Goal: Task Accomplishment & Management: Use online tool/utility

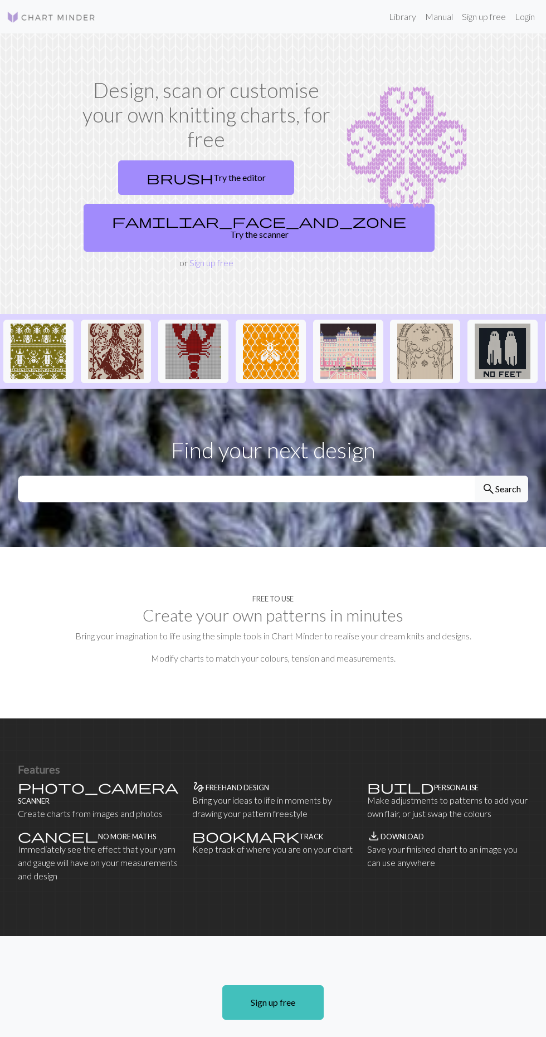
click at [248, 175] on link "brush Try the editor" at bounding box center [206, 177] width 176 height 35
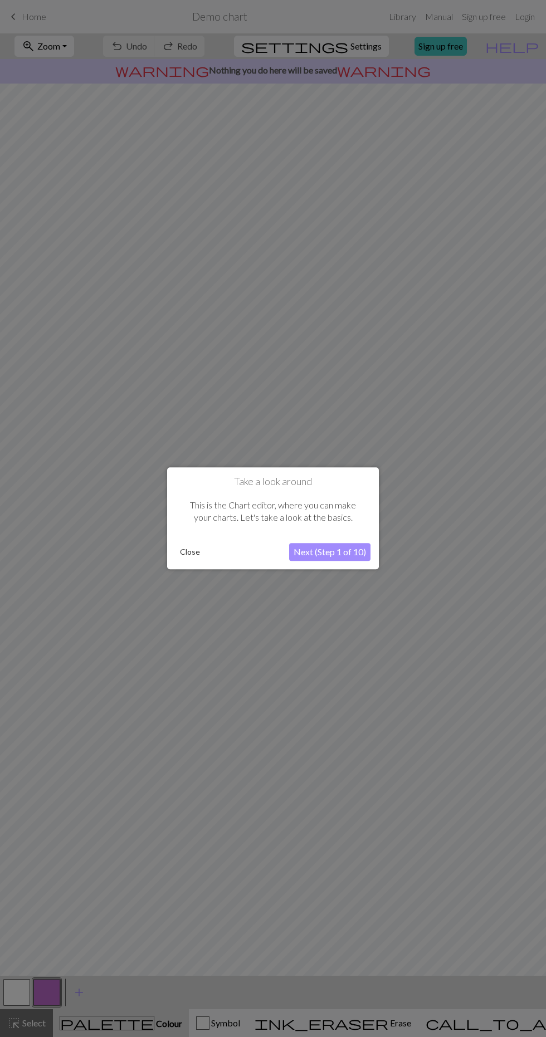
click at [346, 558] on button "Next (Step 1 of 10)" at bounding box center [329, 553] width 81 height 18
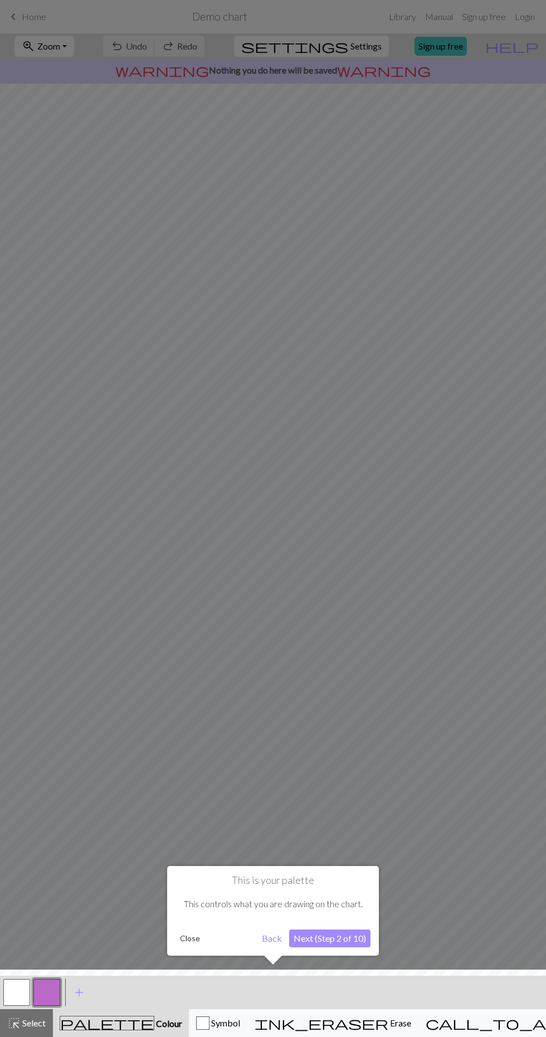
click at [344, 548] on div at bounding box center [273, 518] width 546 height 1037
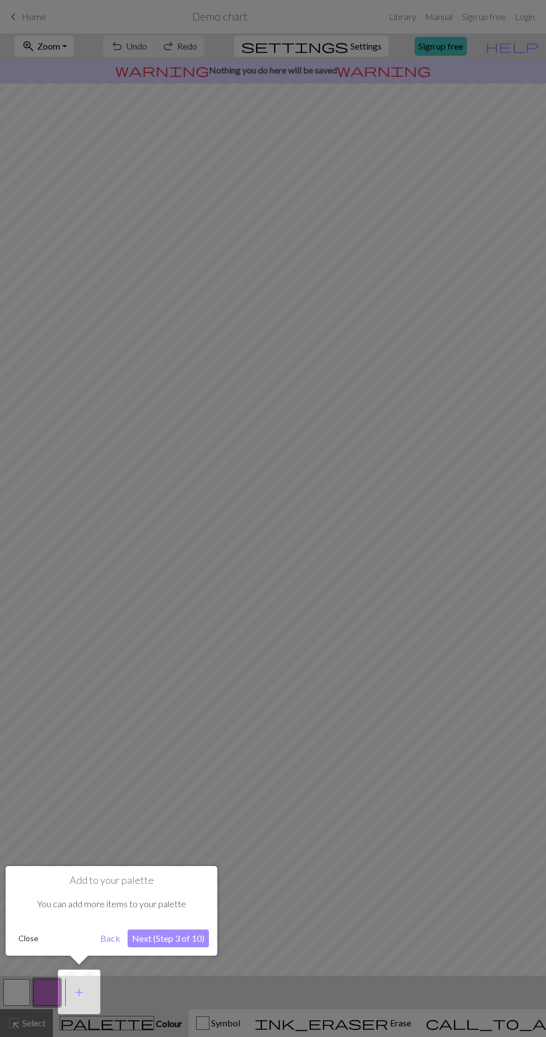
click at [351, 804] on div at bounding box center [273, 518] width 546 height 1037
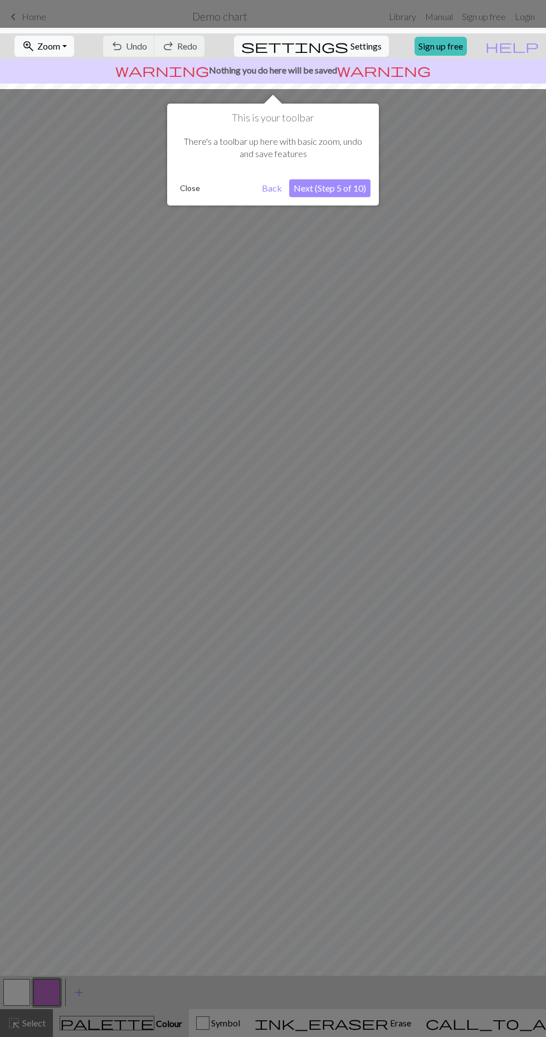
click at [367, 708] on div at bounding box center [273, 518] width 546 height 1037
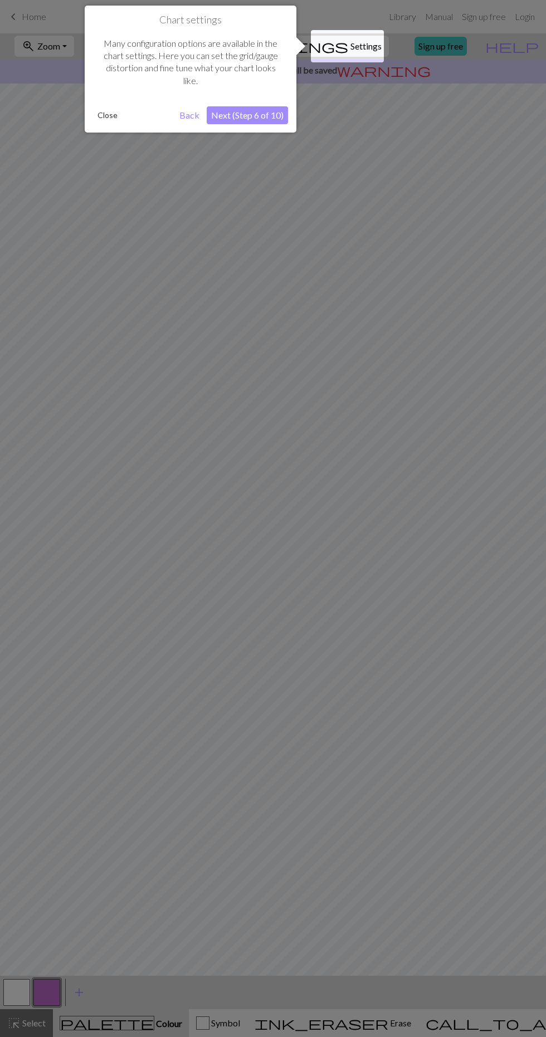
click at [370, 665] on div at bounding box center [273, 518] width 546 height 1037
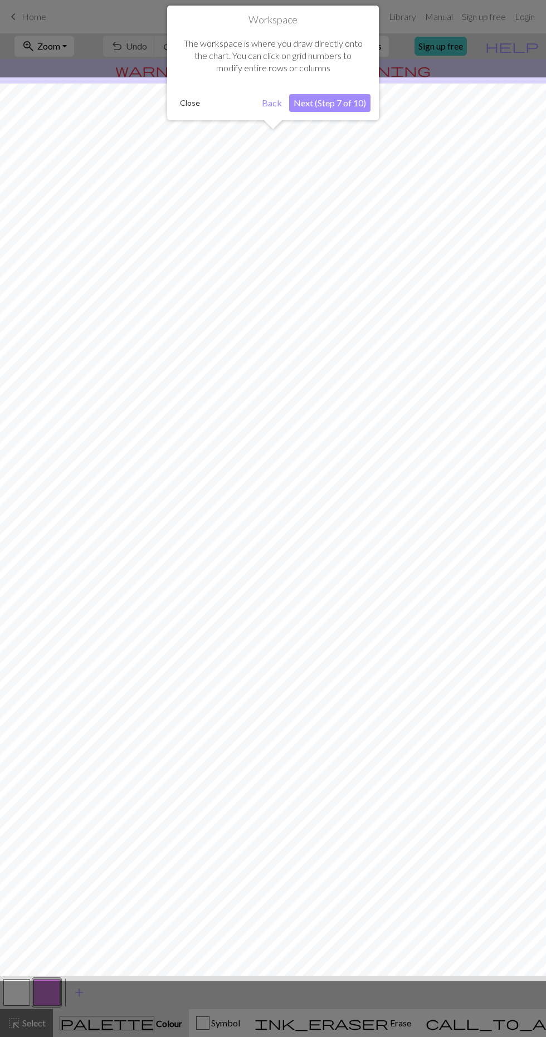
click at [369, 687] on div at bounding box center [272, 529] width 557 height 904
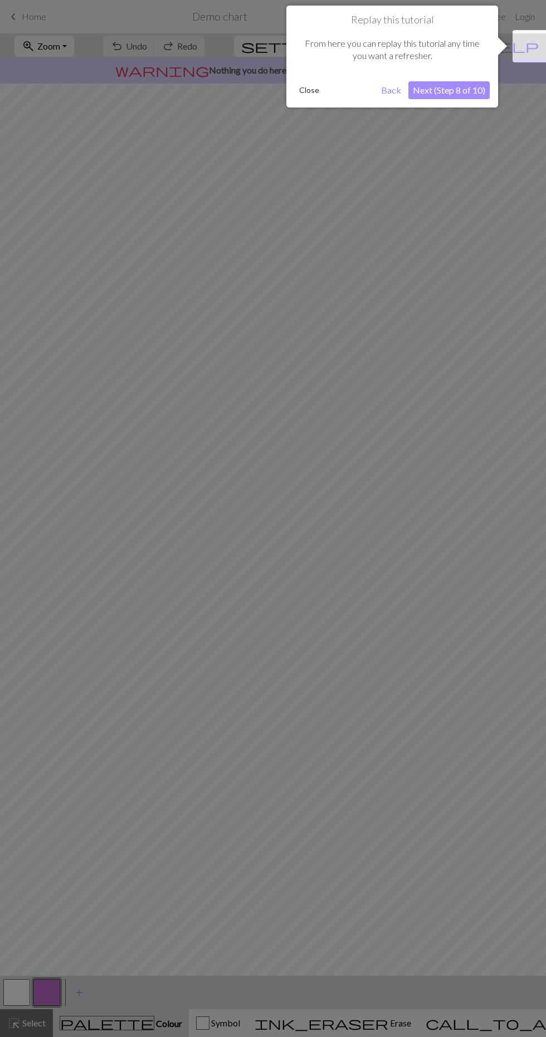
click at [367, 675] on div at bounding box center [273, 518] width 546 height 1037
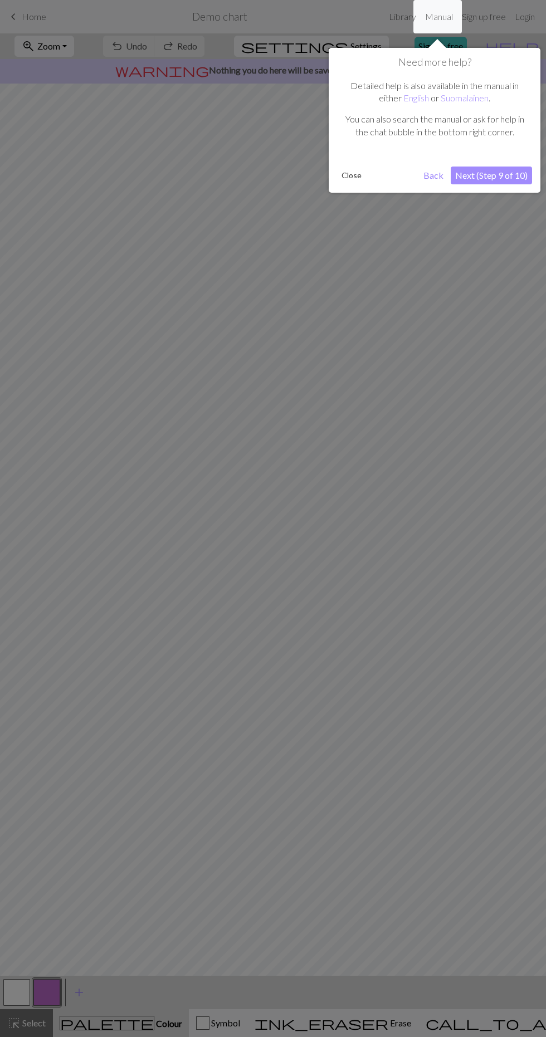
click at [370, 661] on div at bounding box center [273, 518] width 546 height 1037
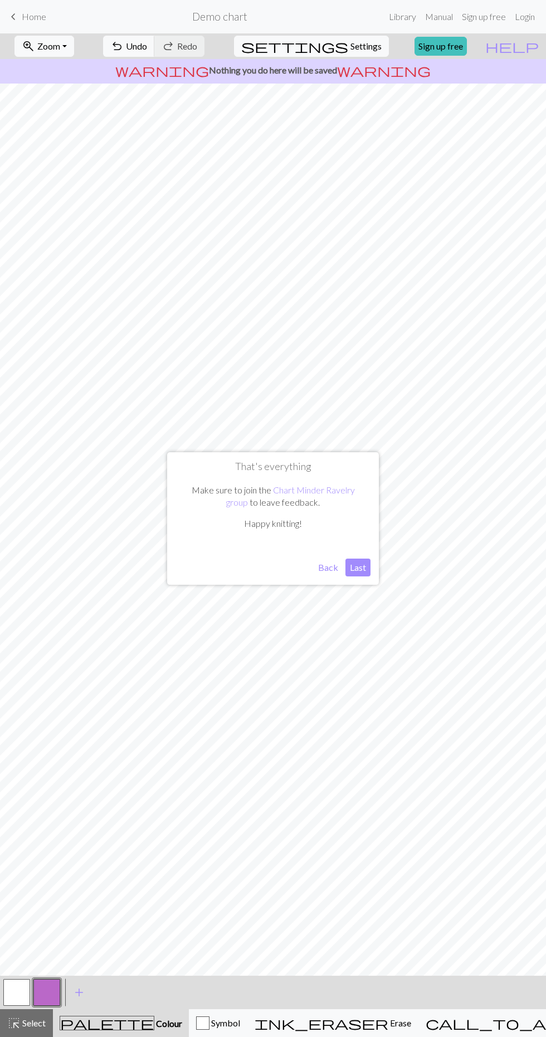
click at [355, 578] on div "That's everything Make sure to join the Chart Minder Ravelry group to leave fee…" at bounding box center [273, 518] width 212 height 133
click at [354, 574] on button "Last" at bounding box center [357, 568] width 25 height 18
click at [460, 47] on link "Sign up free" at bounding box center [440, 46] width 52 height 19
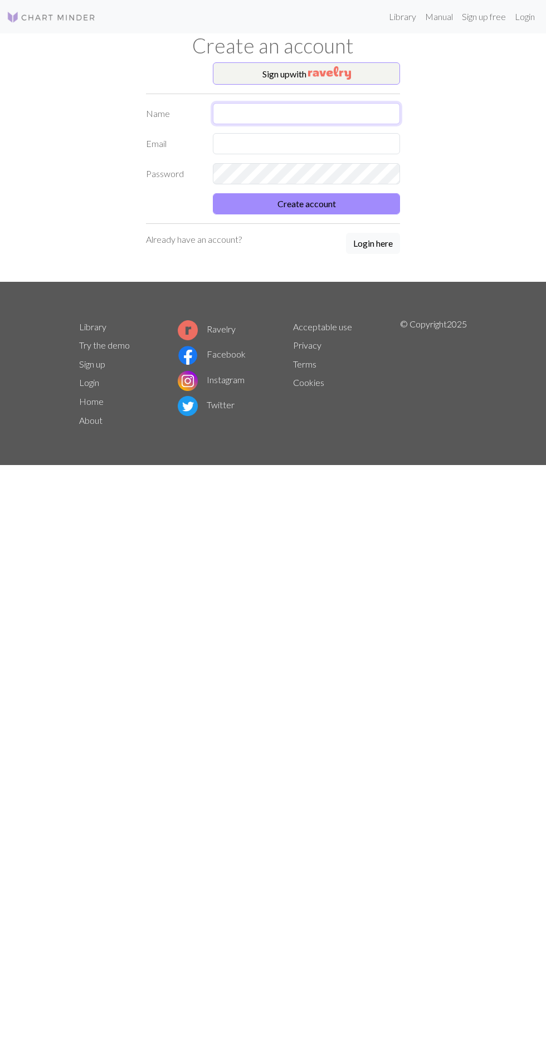
click at [359, 118] on input "text" at bounding box center [306, 113] width 187 height 21
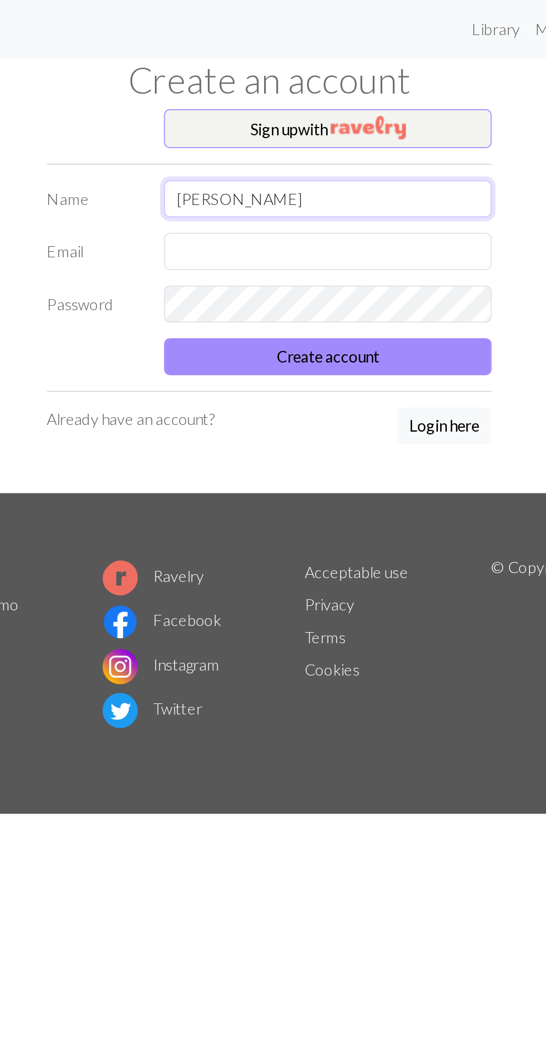
type input "[PERSON_NAME]"
click at [333, 140] on input "text" at bounding box center [306, 143] width 187 height 21
type input "C"
click at [324, 110] on input "[PERSON_NAME]" at bounding box center [306, 113] width 187 height 21
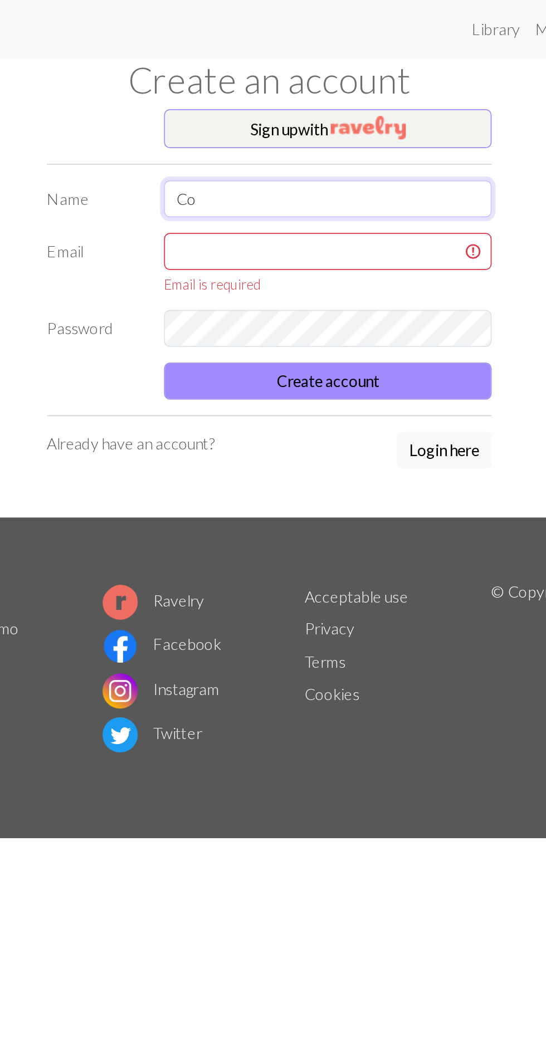
type input "C"
type input "TechJeeper"
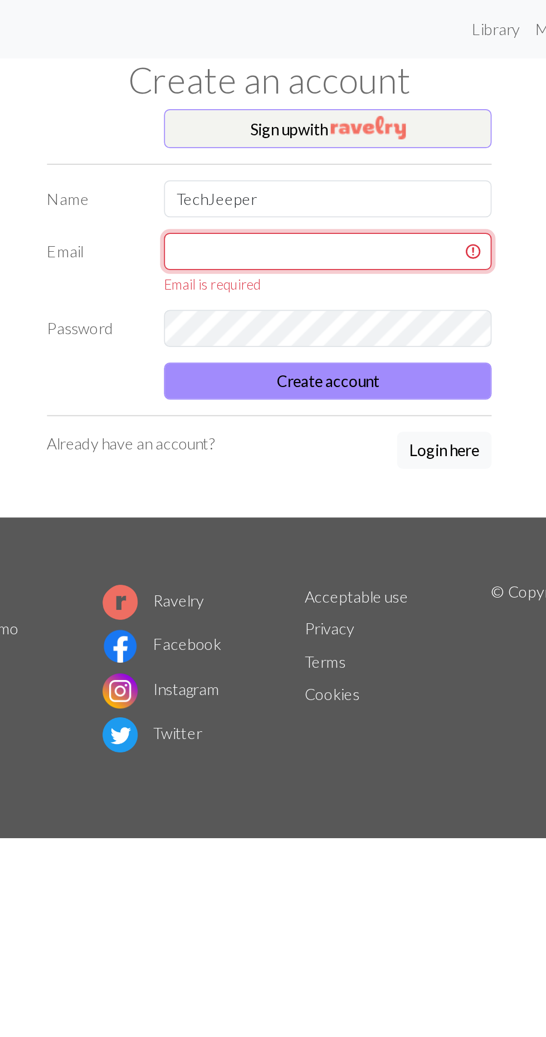
click at [339, 140] on input "text" at bounding box center [306, 143] width 187 height 21
click at [335, 145] on input "text" at bounding box center [306, 143] width 187 height 21
type input "Caffei"
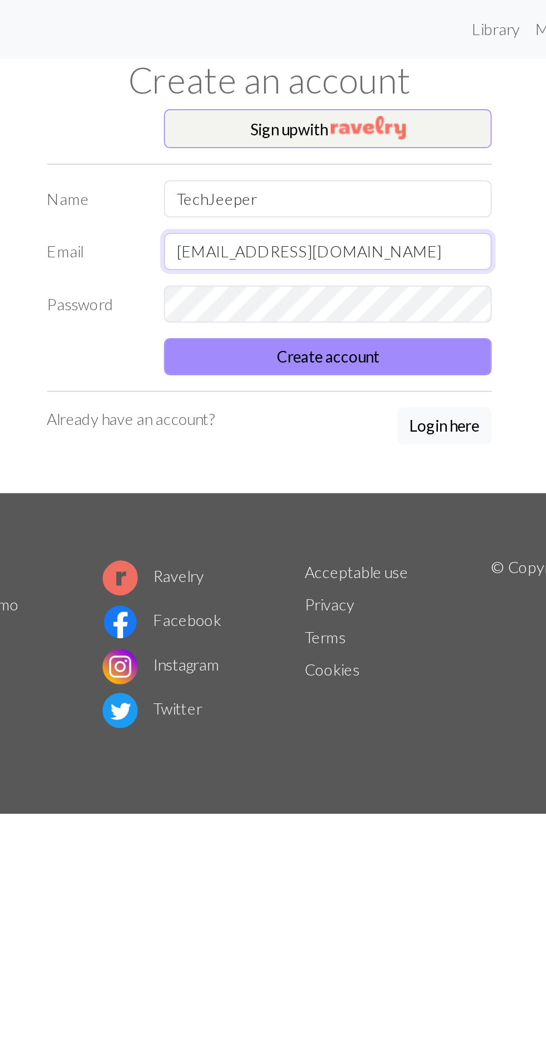
type input "[EMAIL_ADDRESS][DOMAIN_NAME]"
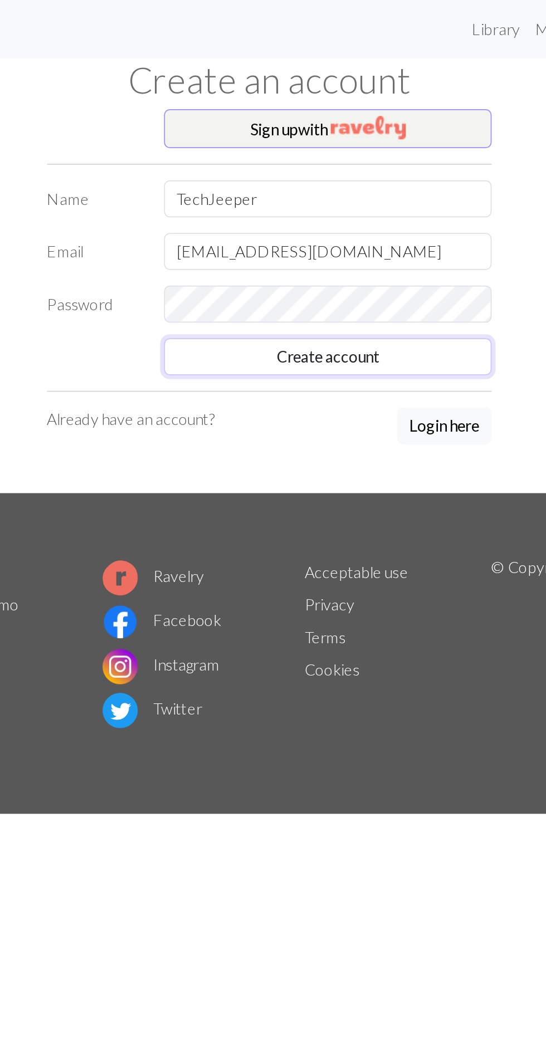
click at [365, 208] on button "Create account" at bounding box center [306, 203] width 187 height 21
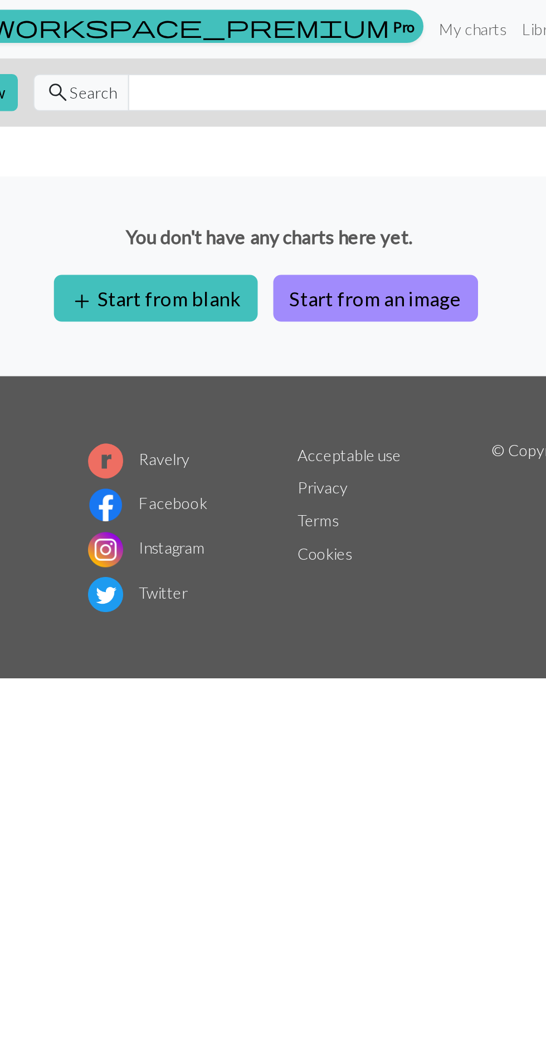
click at [334, 160] on button "Start from an image" at bounding box center [333, 170] width 117 height 27
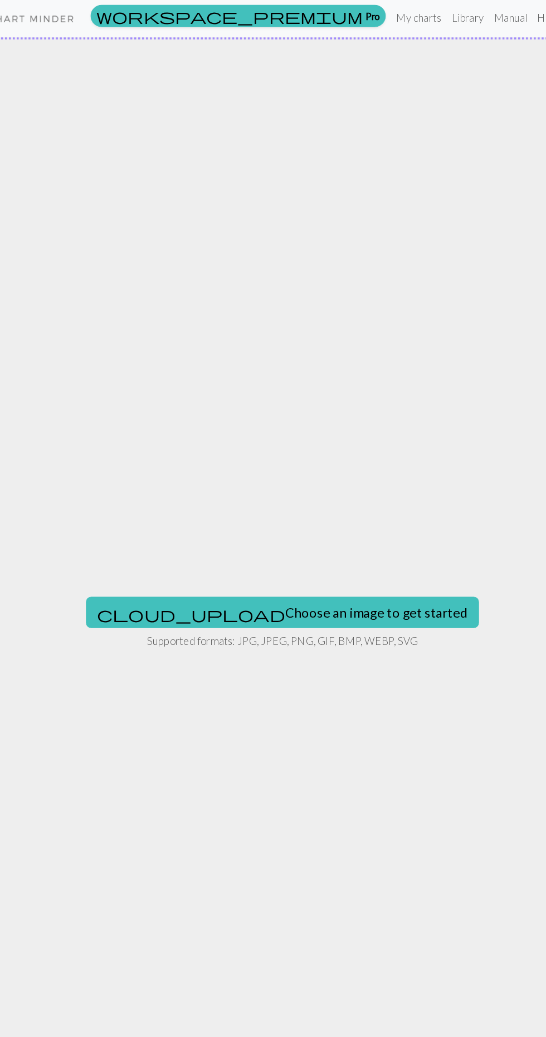
click at [316, 521] on button "cloud_upload Choose an image to get started" at bounding box center [272, 524] width 335 height 27
type input "C:\fakepath\1000026042.jpg"
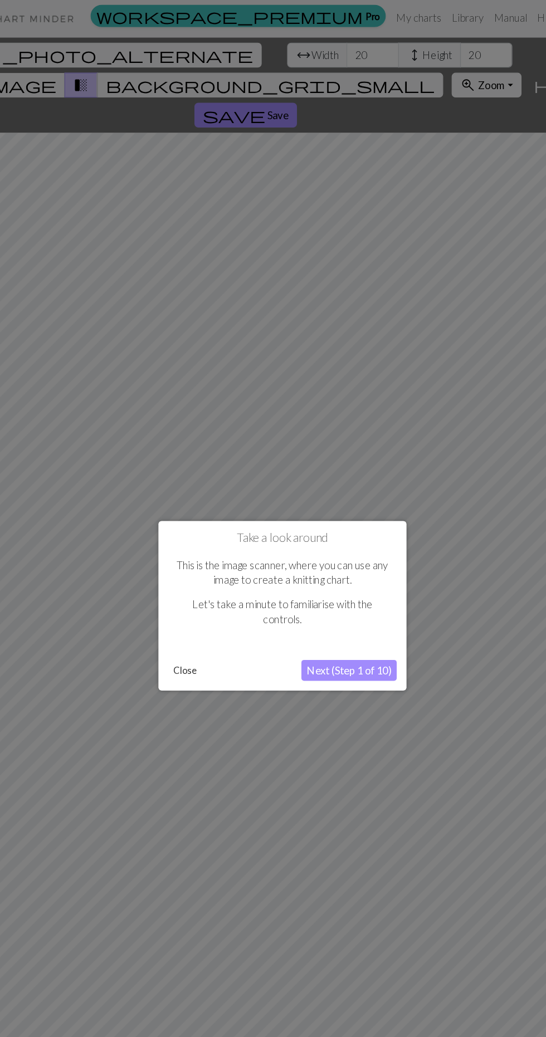
click at [339, 579] on button "Next (Step 1 of 10)" at bounding box center [329, 574] width 81 height 18
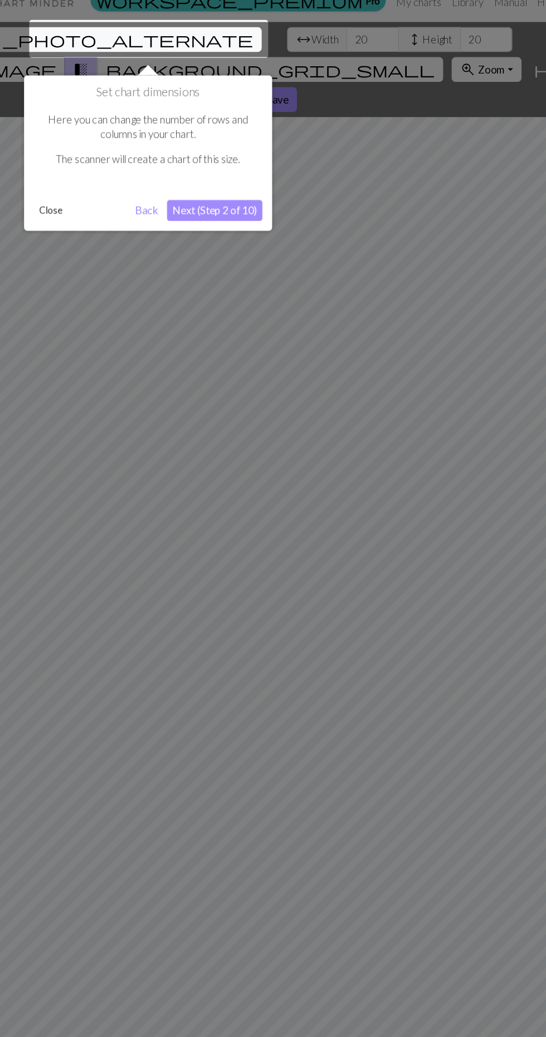
scroll to position [21, 0]
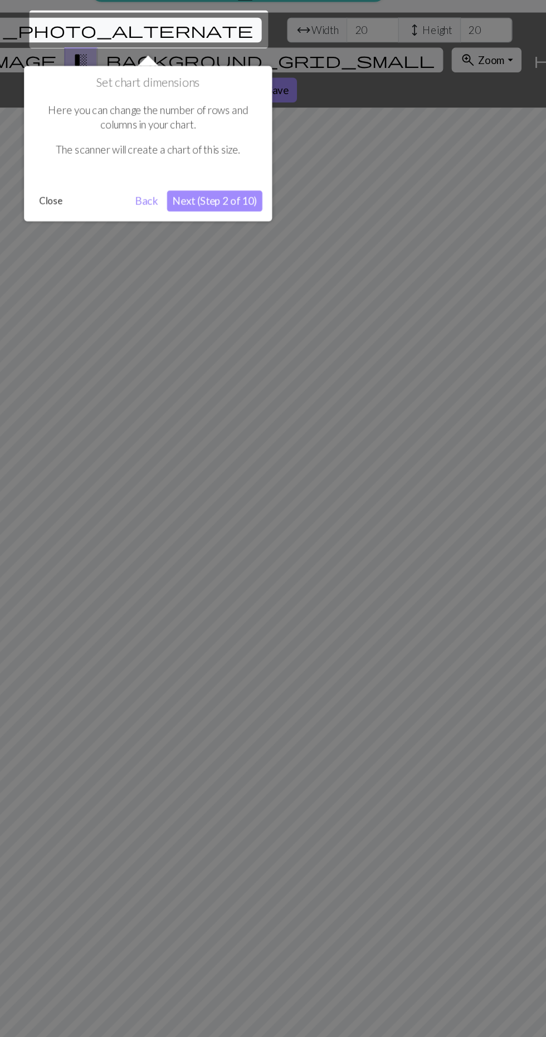
click at [222, 173] on button "Next (Step 2 of 10)" at bounding box center [214, 173] width 81 height 18
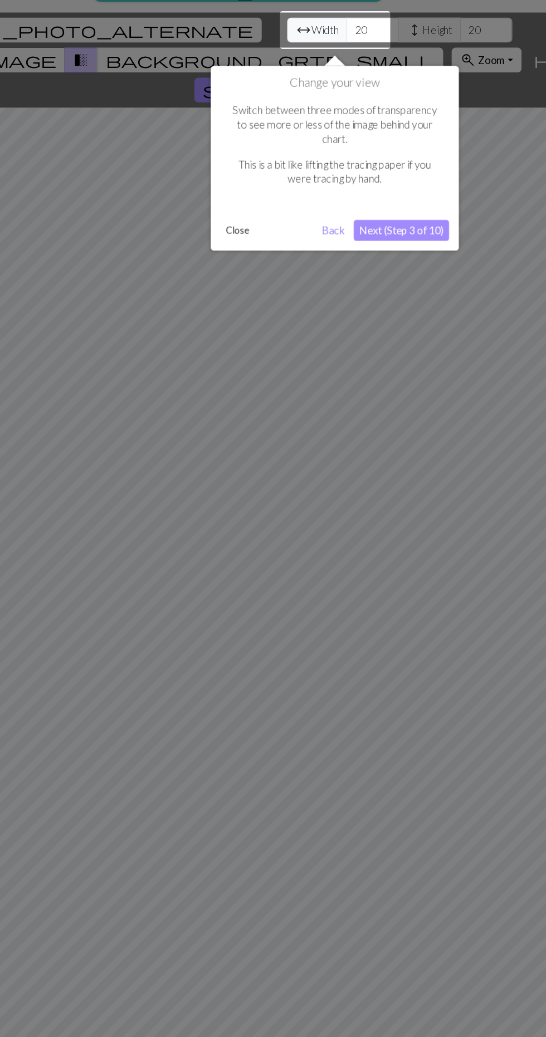
click at [411, 194] on button "Next (Step 3 of 10)" at bounding box center [374, 198] width 81 height 18
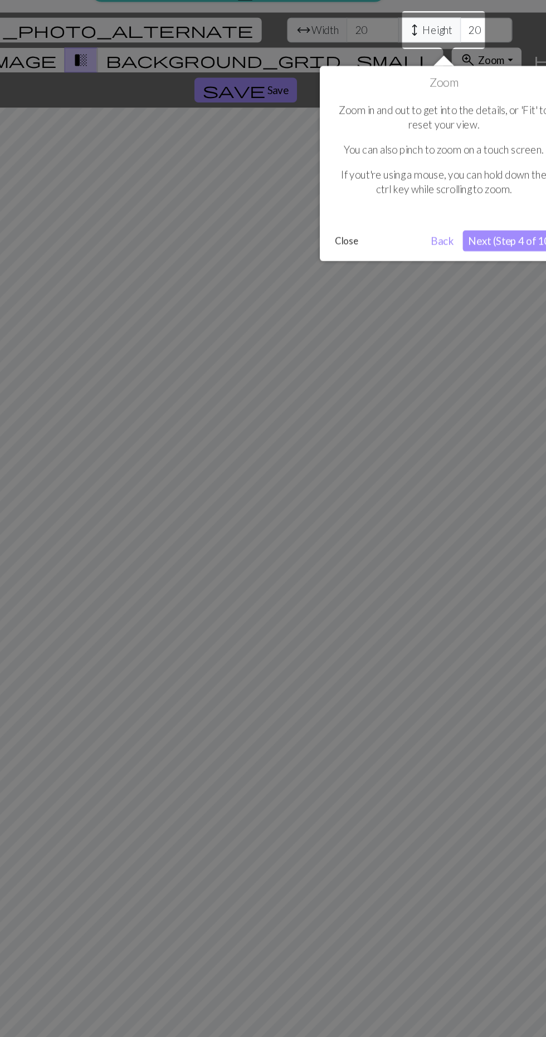
click at [403, 174] on div "Zoom in and out to get into the details, or 'Fit' to reset your view. You can a…" at bounding box center [410, 134] width 195 height 111
click at [472, 206] on button "Next (Step 4 of 10)" at bounding box center [467, 207] width 81 height 18
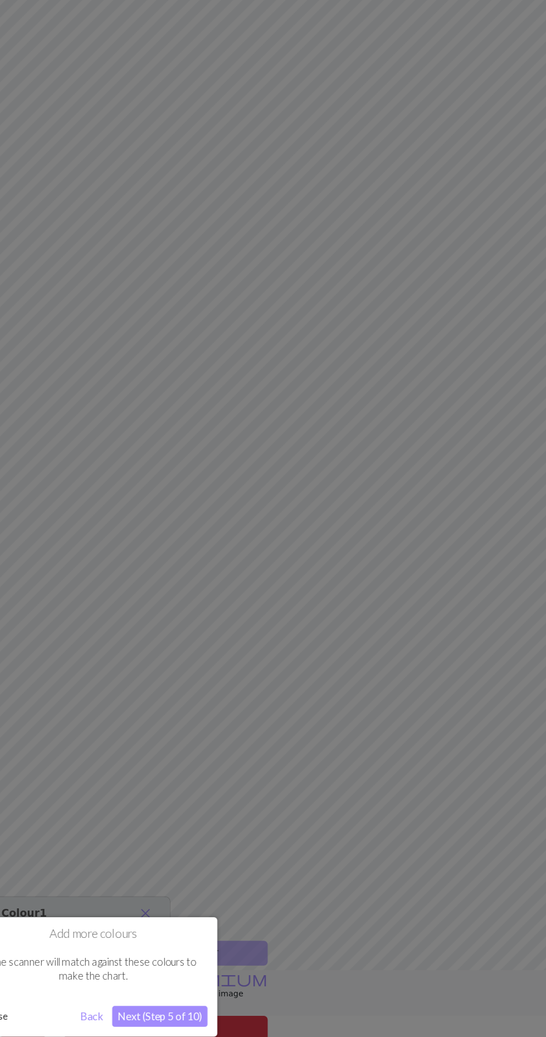
scroll to position [68, 0]
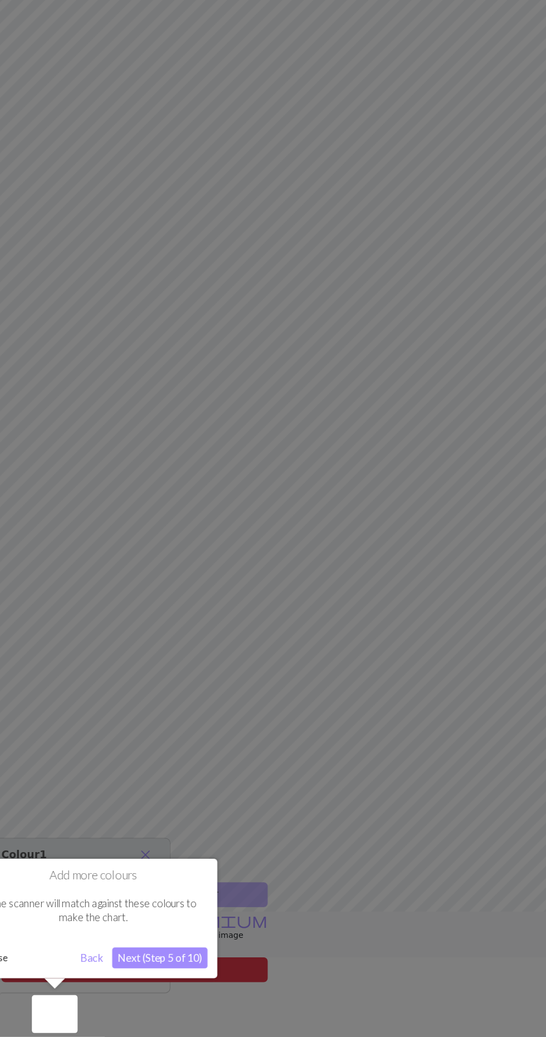
click at [182, 976] on button "Next (Step 5 of 10)" at bounding box center [168, 970] width 81 height 18
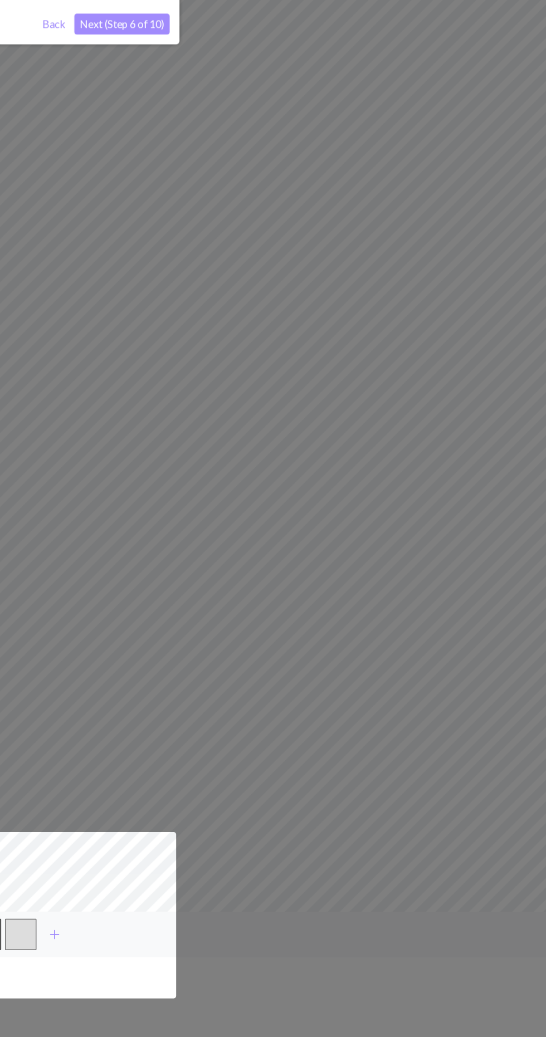
click at [143, 180] on button "Next (Step 6 of 10)" at bounding box center [135, 173] width 81 height 18
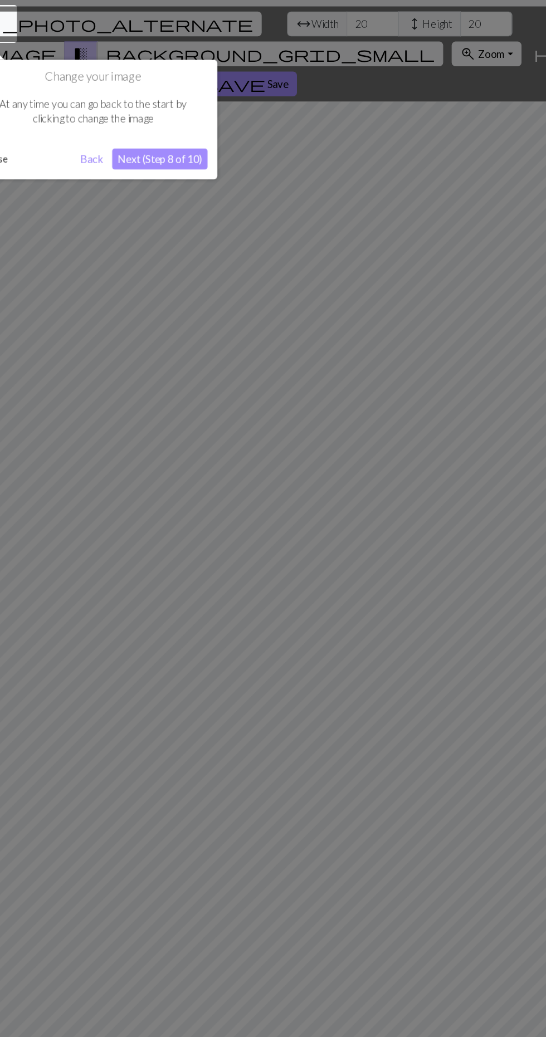
scroll to position [21, 0]
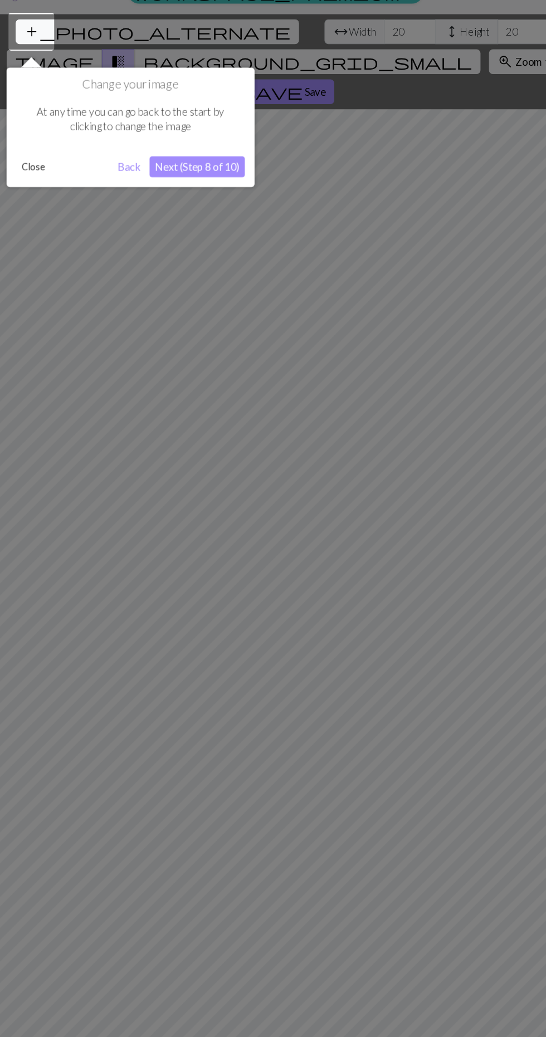
click at [40, 146] on button "Close" at bounding box center [28, 142] width 29 height 17
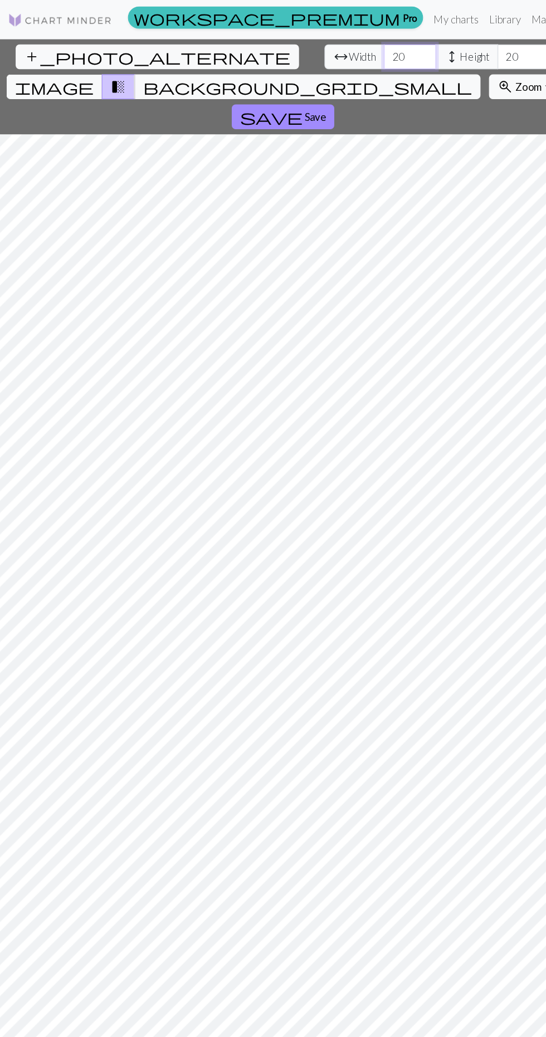
click at [328, 38] on input "20" at bounding box center [350, 48] width 45 height 21
type input "2"
type input "100"
click at [425, 38] on input "20" at bounding box center [447, 48] width 45 height 21
type input "2"
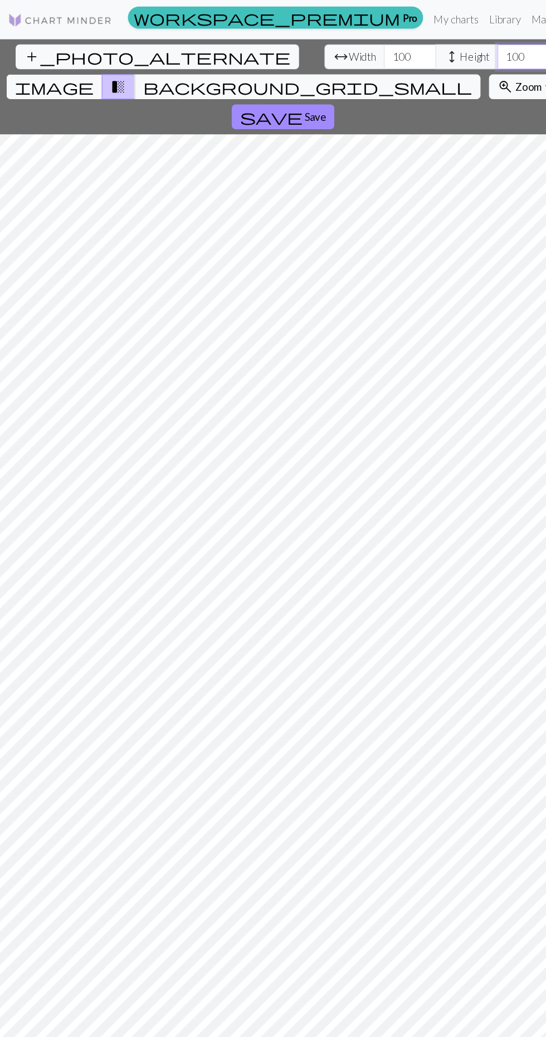
type input "100"
click at [328, 38] on input "100" at bounding box center [350, 48] width 45 height 21
type input "1110"
click at [425, 38] on input "100" at bounding box center [447, 48] width 45 height 21
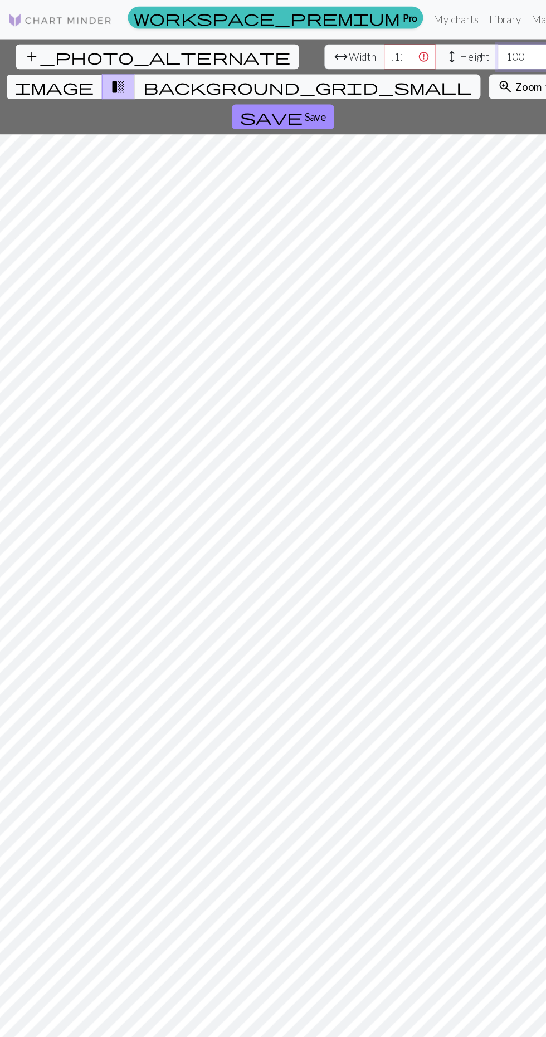
scroll to position [0, 0]
type input "110"
click at [108, 66] on span "transition_fade" at bounding box center [100, 74] width 13 height 16
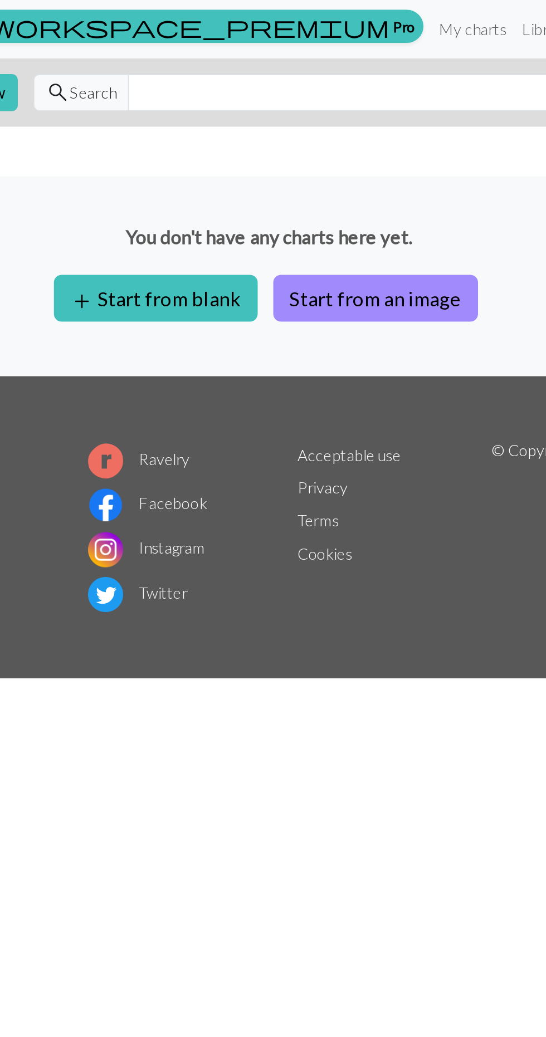
click at [323, 17] on span "workspace_premium" at bounding box center [227, 15] width 227 height 16
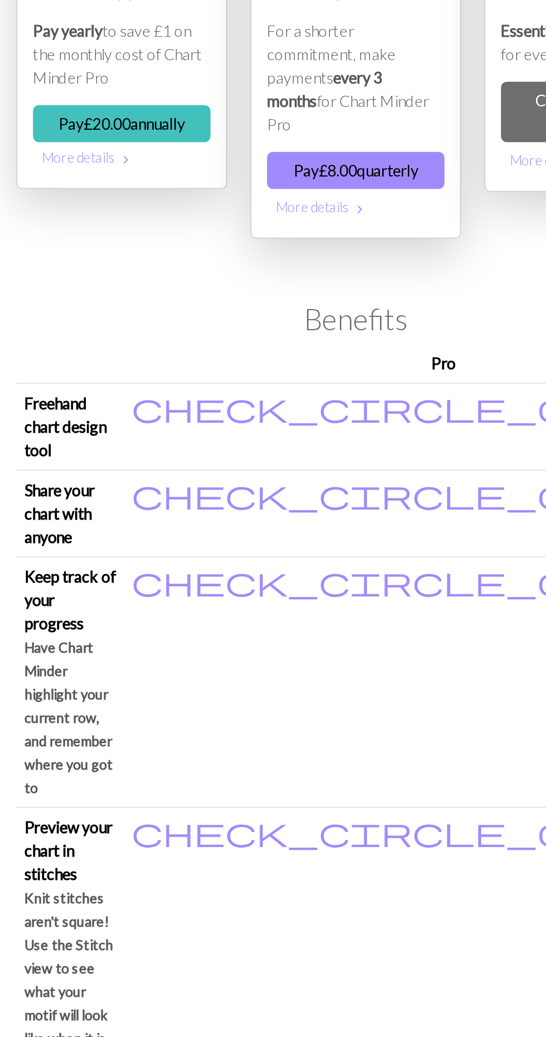
scroll to position [130, 0]
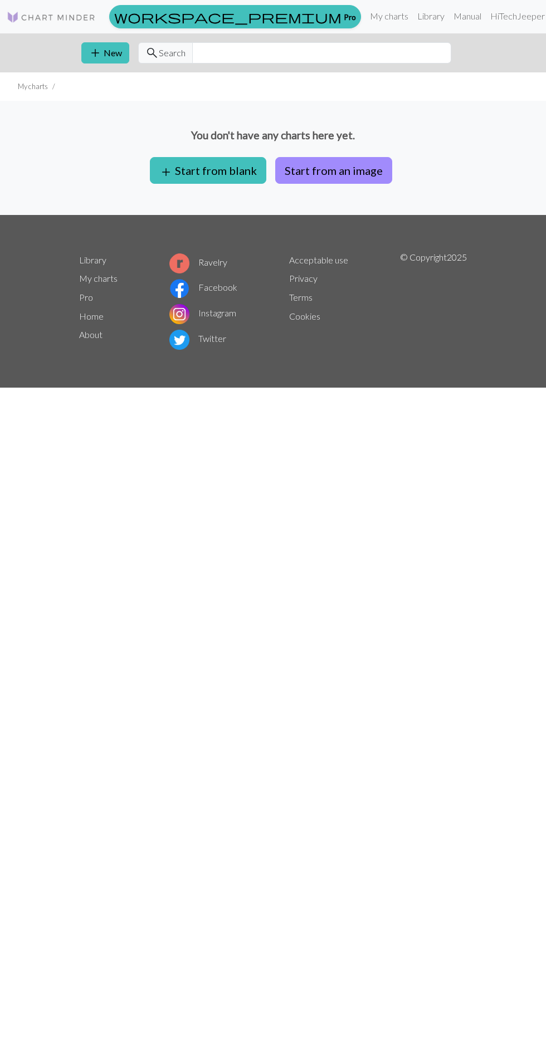
click at [353, 174] on button "Start from an image" at bounding box center [333, 170] width 117 height 27
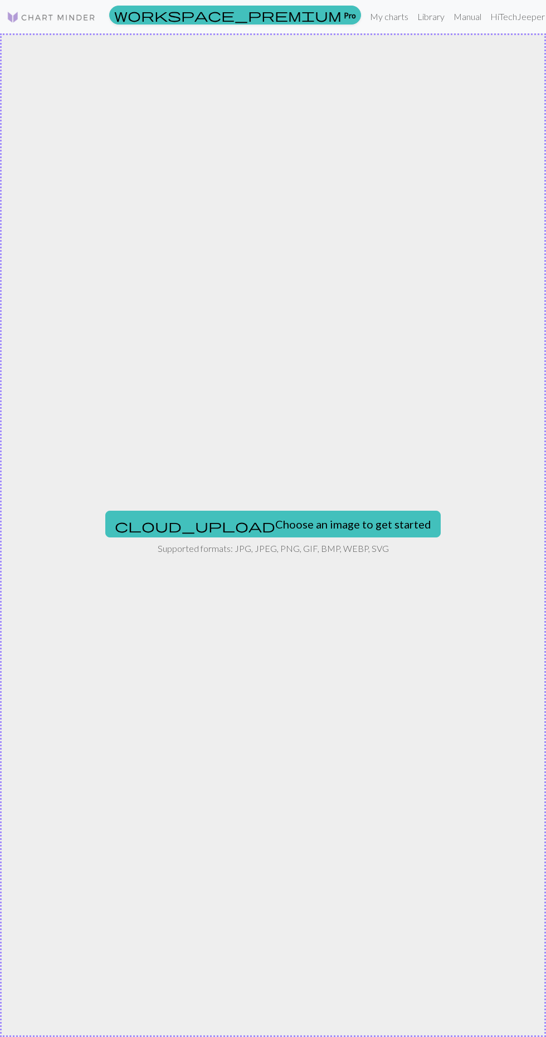
click at [303, 524] on button "cloud_upload Choose an image to get started" at bounding box center [272, 524] width 335 height 27
type input "C:\fakepath\1000026043.jpg"
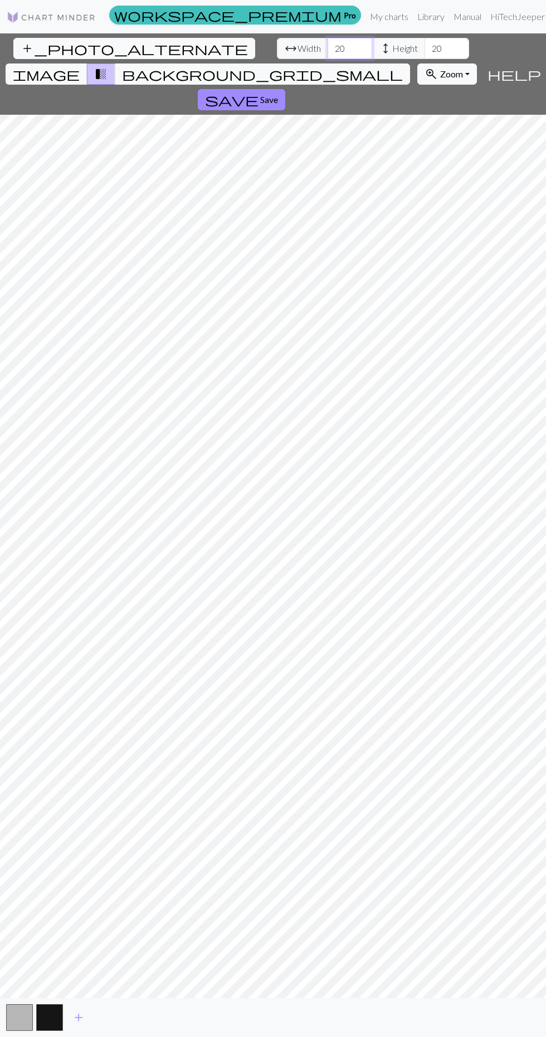
click at [328, 48] on input "20" at bounding box center [350, 48] width 45 height 21
type input "100"
click at [425, 53] on input "20" at bounding box center [447, 48] width 45 height 21
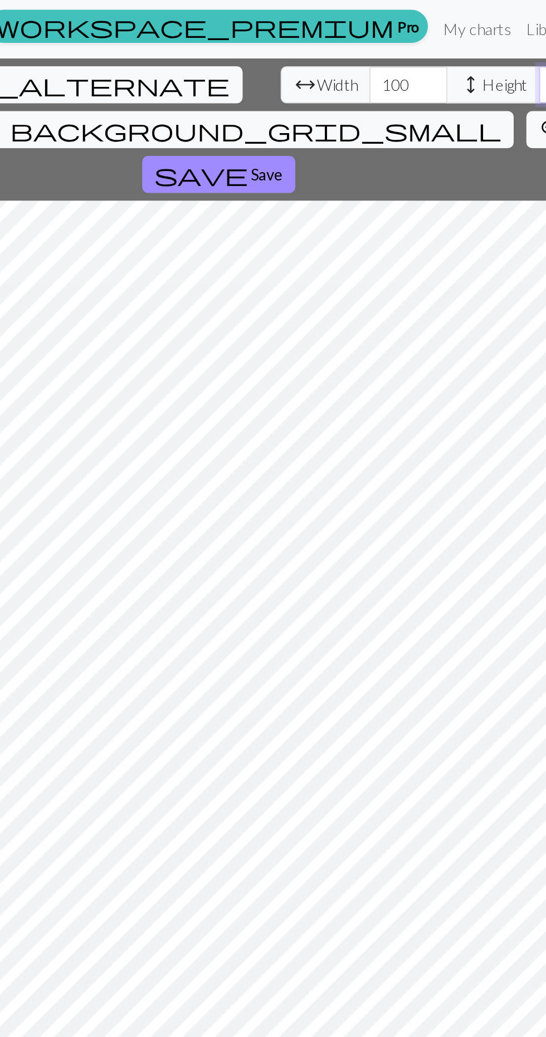
type input "100"
